Goal: Information Seeking & Learning: Learn about a topic

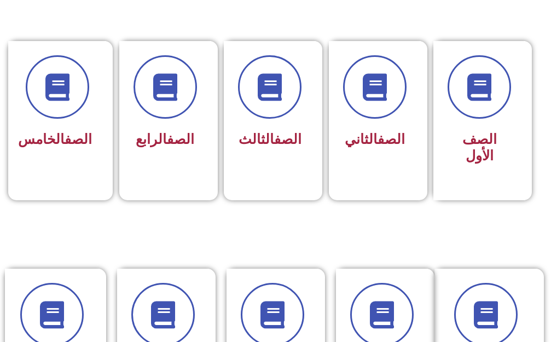
scroll to position [328, 0]
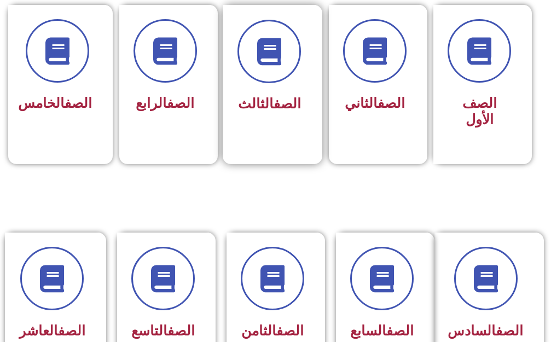
click at [257, 136] on div "الصف الثالث" at bounding box center [269, 77] width 93 height 144
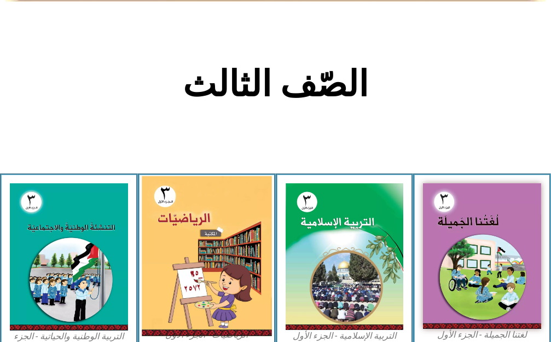
scroll to position [219, 0]
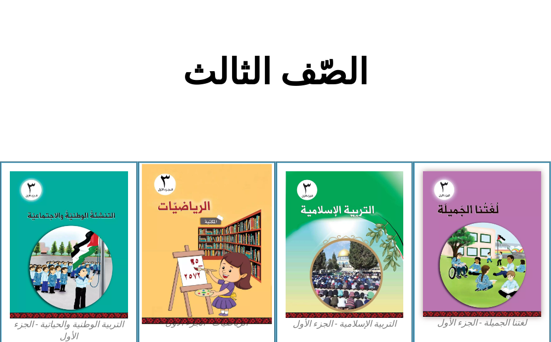
click at [217, 215] on img at bounding box center [207, 244] width 130 height 160
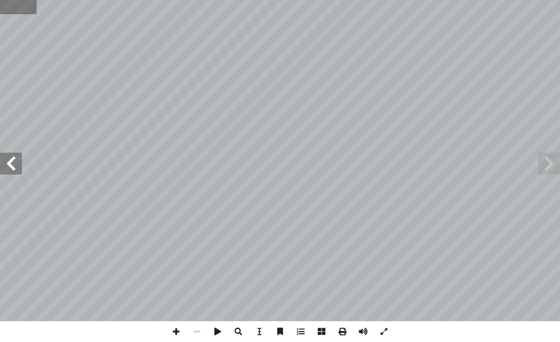
click at [7, 9] on input "text" at bounding box center [18, 7] width 36 height 14
type input "**"
click at [549, 168] on span at bounding box center [549, 164] width 22 height 22
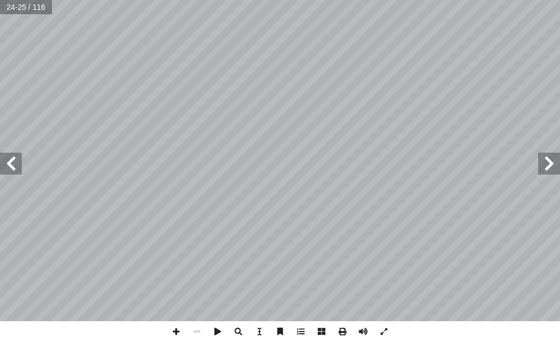
click at [549, 168] on span at bounding box center [549, 164] width 22 height 22
click at [179, 333] on span at bounding box center [176, 331] width 21 height 21
click at [11, 170] on span at bounding box center [11, 164] width 22 height 22
click at [9, 158] on span at bounding box center [11, 164] width 22 height 22
